Goal: Transaction & Acquisition: Purchase product/service

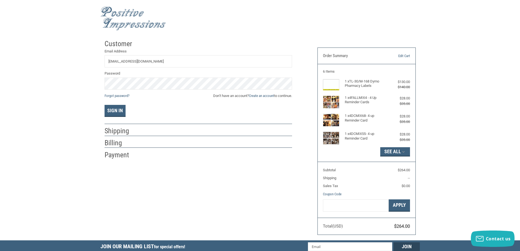
click at [167, 61] on input "[EMAIL_ADDRESS][DOMAIN_NAME]" at bounding box center [197, 61] width 187 height 12
click at [182, 106] on div "Sign In" at bounding box center [197, 111] width 187 height 12
click at [118, 109] on button "Sign In" at bounding box center [114, 111] width 21 height 12
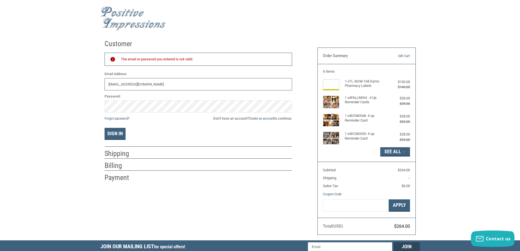
click at [156, 83] on input "[EMAIL_ADDRESS][DOMAIN_NAME]" at bounding box center [197, 84] width 187 height 12
type input "[EMAIL_ADDRESS][DOMAIN_NAME]"
click at [247, 20] on div at bounding box center [259, 18] width 319 height 31
click at [112, 132] on button "Sign In" at bounding box center [114, 134] width 21 height 12
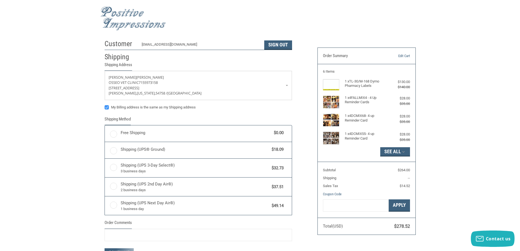
radio input "true"
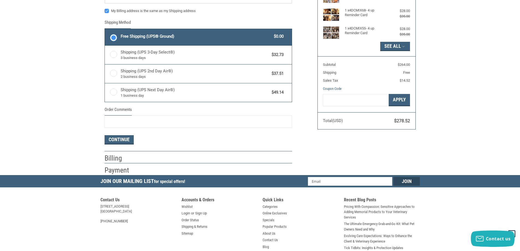
scroll to position [109, 0]
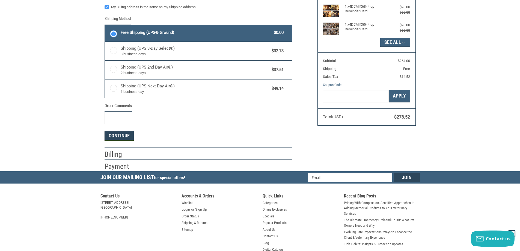
click at [117, 136] on button "Continue" at bounding box center [118, 135] width 29 height 9
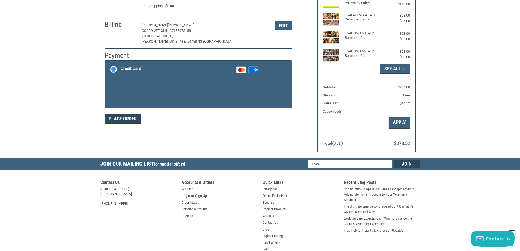
scroll to position [82, 0]
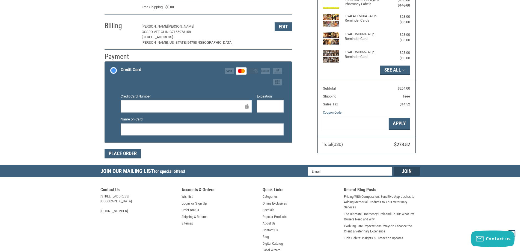
click at [245, 152] on div "Place Order" at bounding box center [197, 153] width 187 height 9
click at [118, 152] on button "Place Order" at bounding box center [122, 153] width 36 height 9
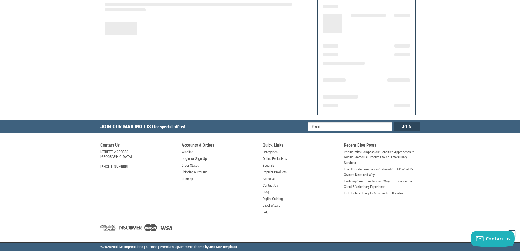
scroll to position [63, 0]
